Goal: Find specific page/section: Find specific page/section

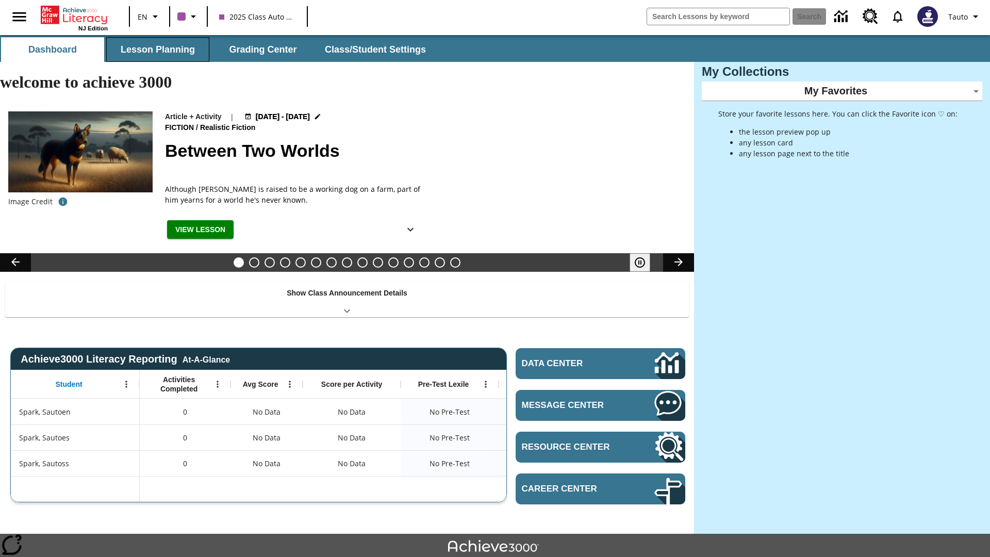
click at [158, 50] on button "Lesson Planning" at bounding box center [157, 49] width 103 height 25
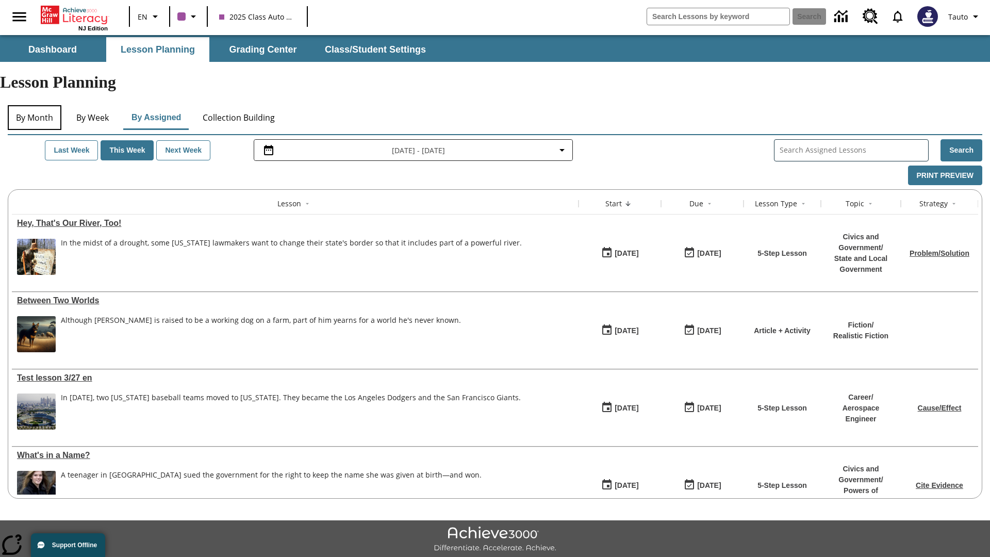
click at [35, 105] on button "By Month" at bounding box center [35, 117] width 54 height 25
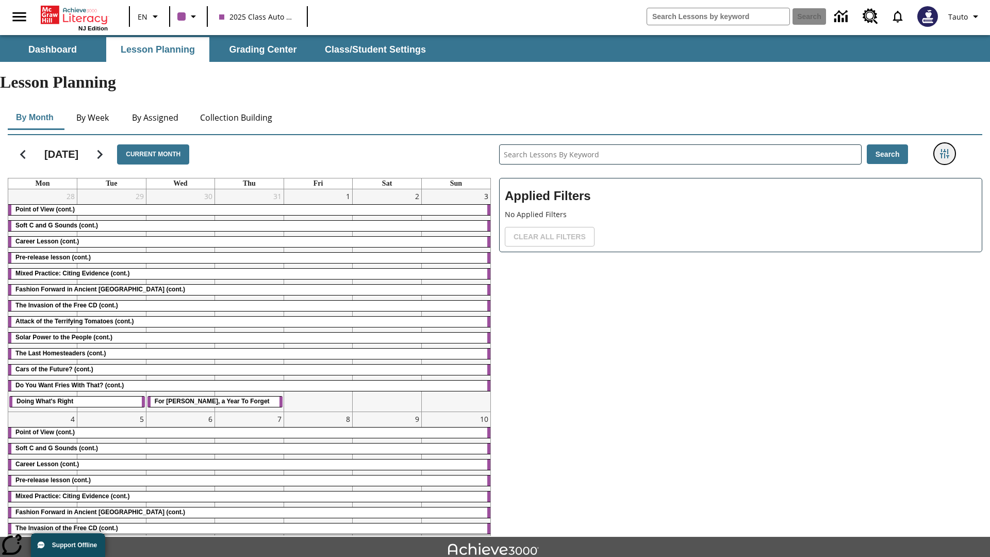
click at [944, 149] on icon "Filters Side menu" at bounding box center [944, 153] width 9 height 9
